Goal: Entertainment & Leisure: Consume media (video, audio)

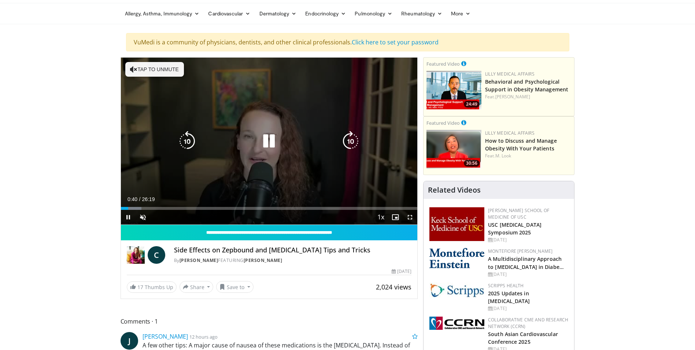
scroll to position [37, 0]
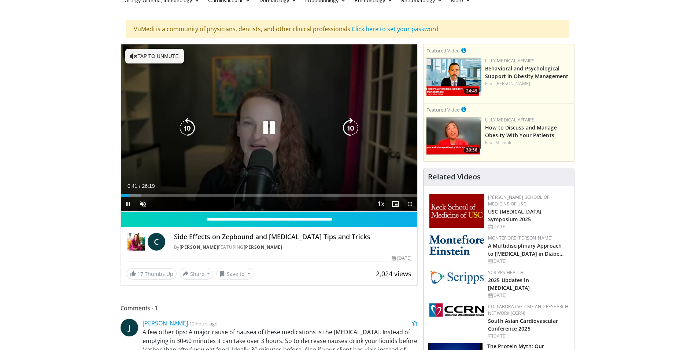
click at [134, 56] on icon "Video Player" at bounding box center [133, 55] width 7 height 7
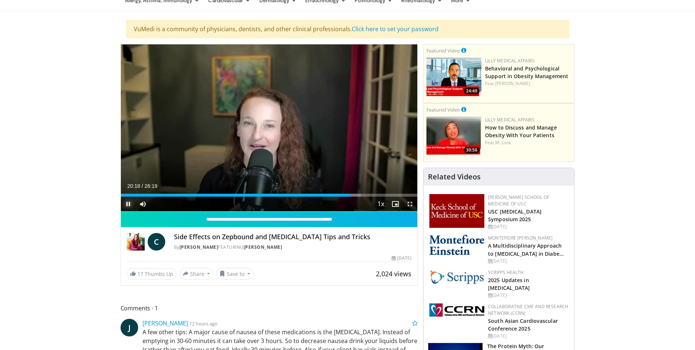
click at [130, 202] on span "Video Player" at bounding box center [128, 203] width 15 height 15
